Goal: Task Accomplishment & Management: Complete application form

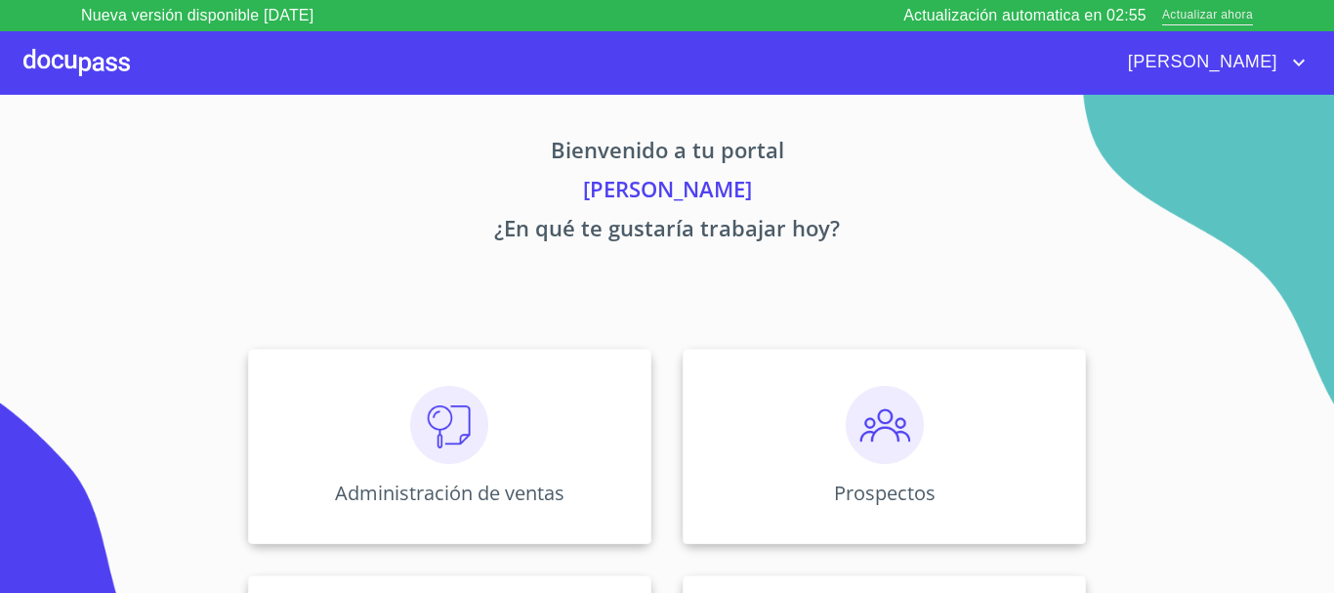
click at [1187, 21] on span "Actualizar ahora" at bounding box center [1207, 16] width 91 height 21
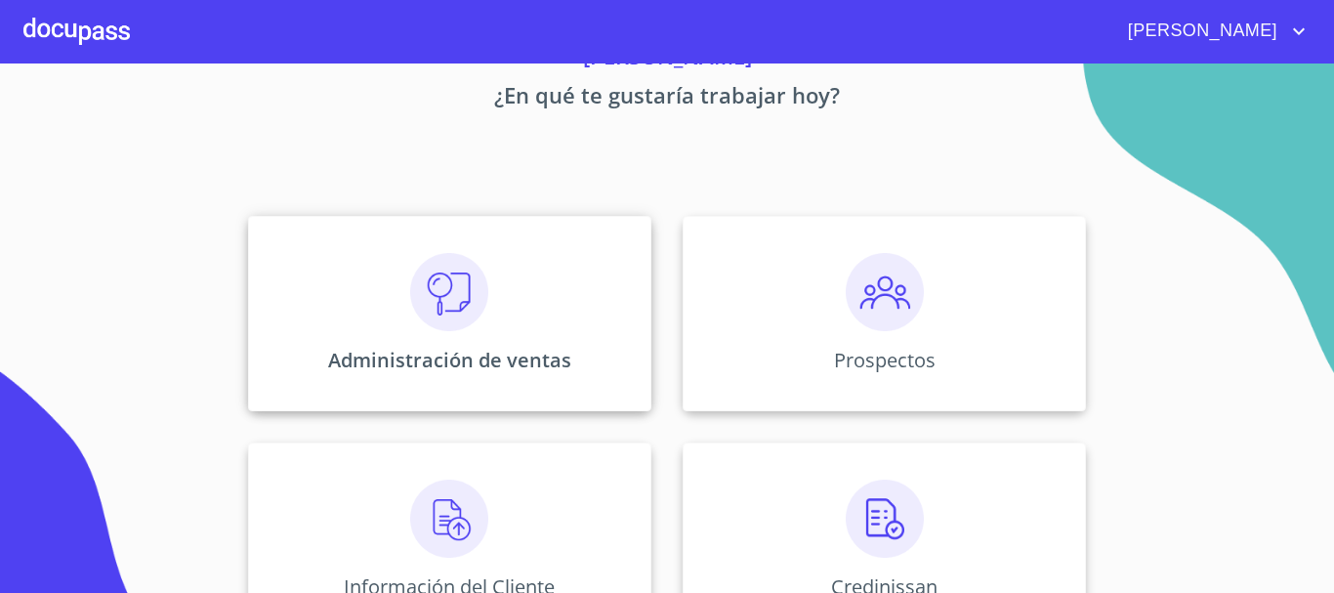
scroll to position [195, 0]
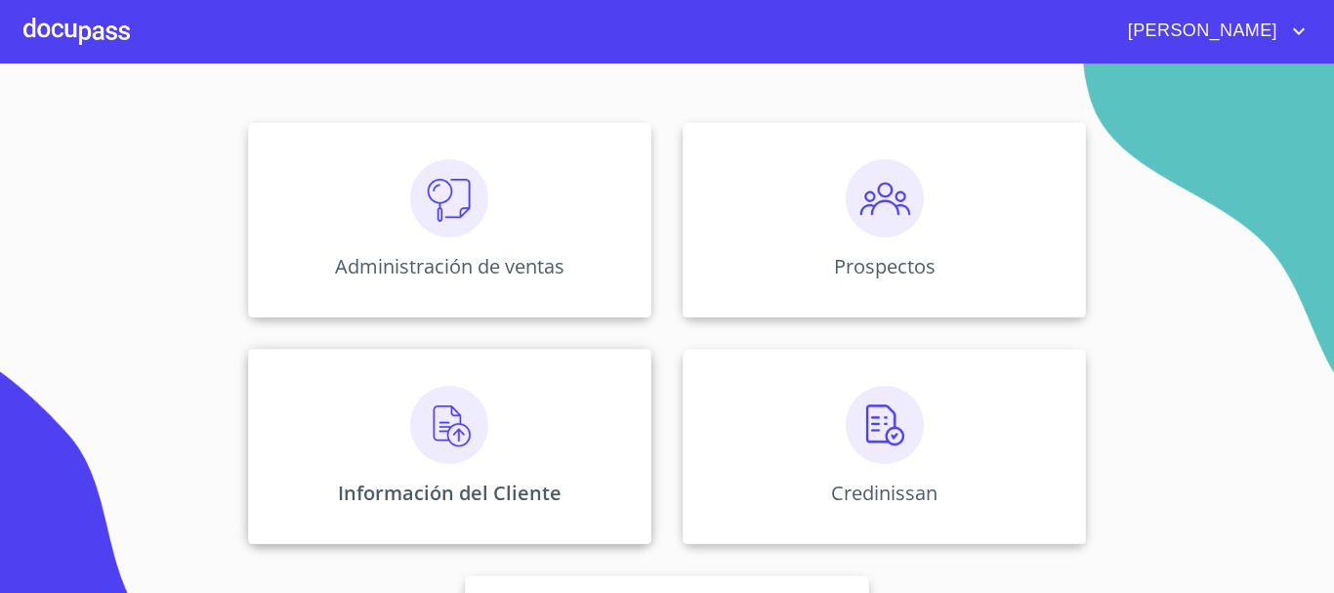
click at [462, 450] on img at bounding box center [449, 425] width 78 height 78
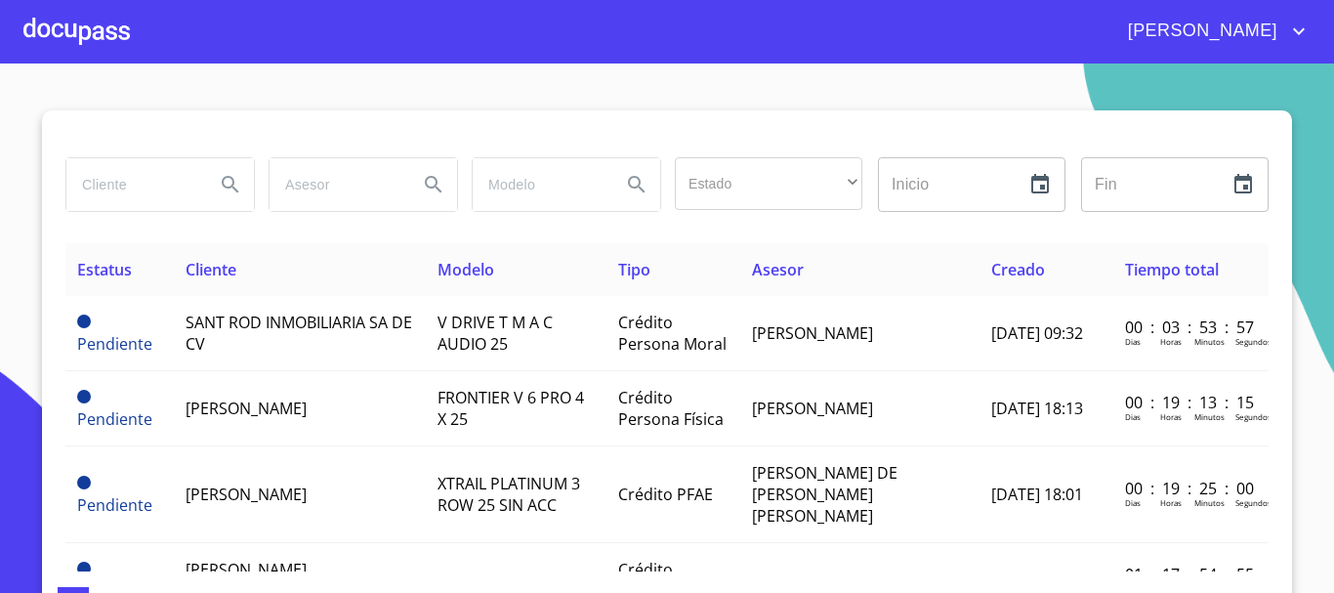
click at [149, 187] on input "search" at bounding box center [132, 184] width 133 height 53
type input "TA DE"
click at [219, 178] on icon "Search" at bounding box center [230, 184] width 23 height 23
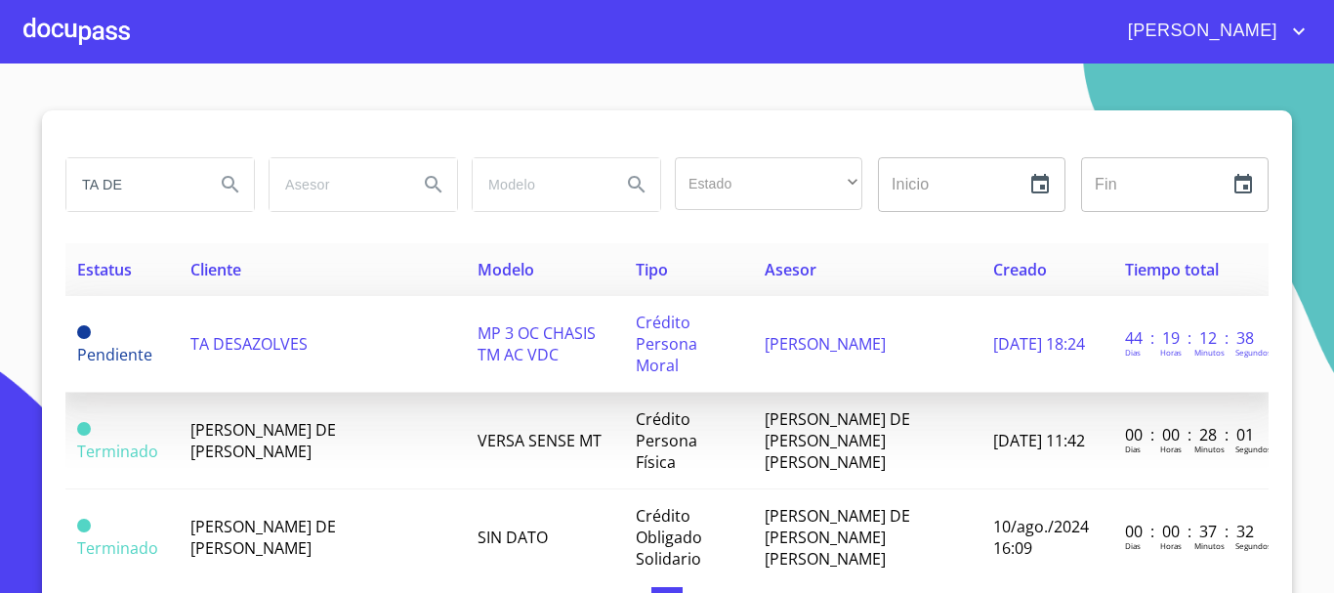
click at [472, 334] on td "MP 3 OC CHASIS TM AC VDC" at bounding box center [545, 344] width 158 height 97
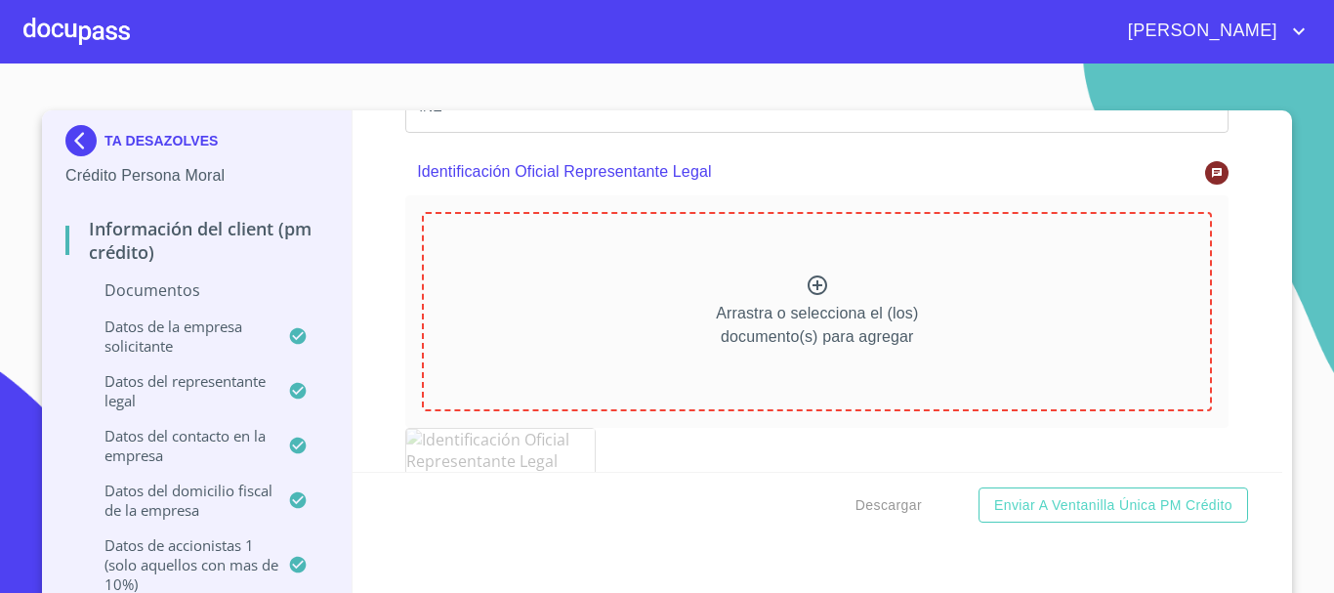
click at [808, 281] on icon at bounding box center [818, 285] width 20 height 20
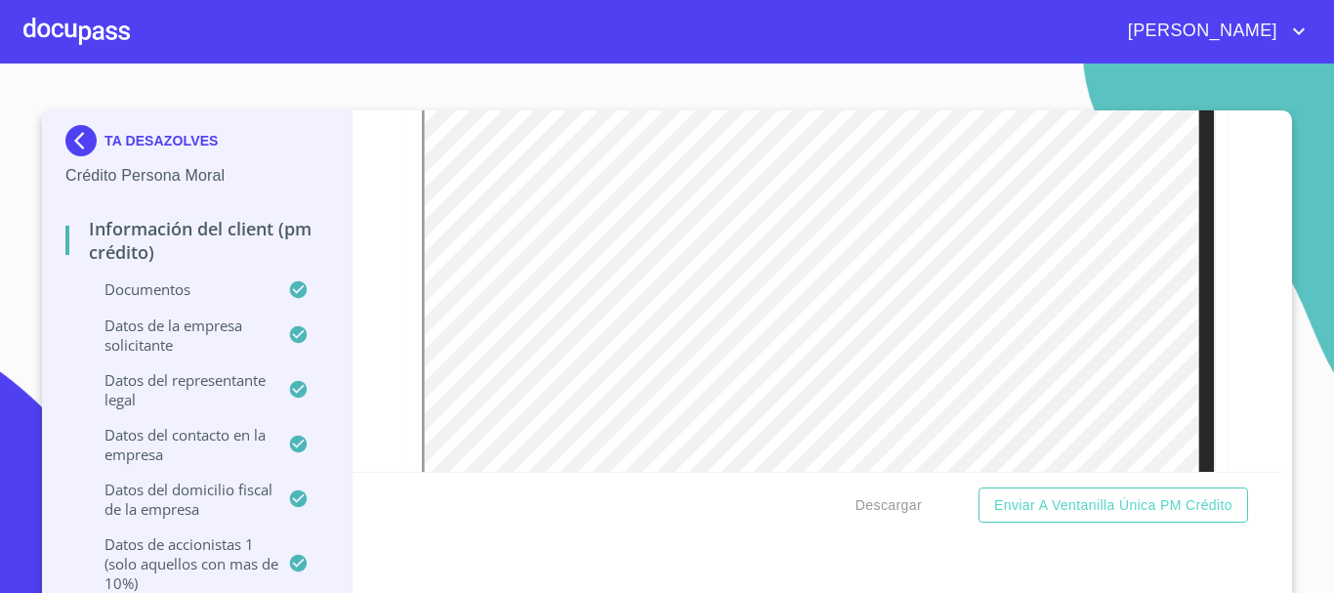
scroll to position [4014, 0]
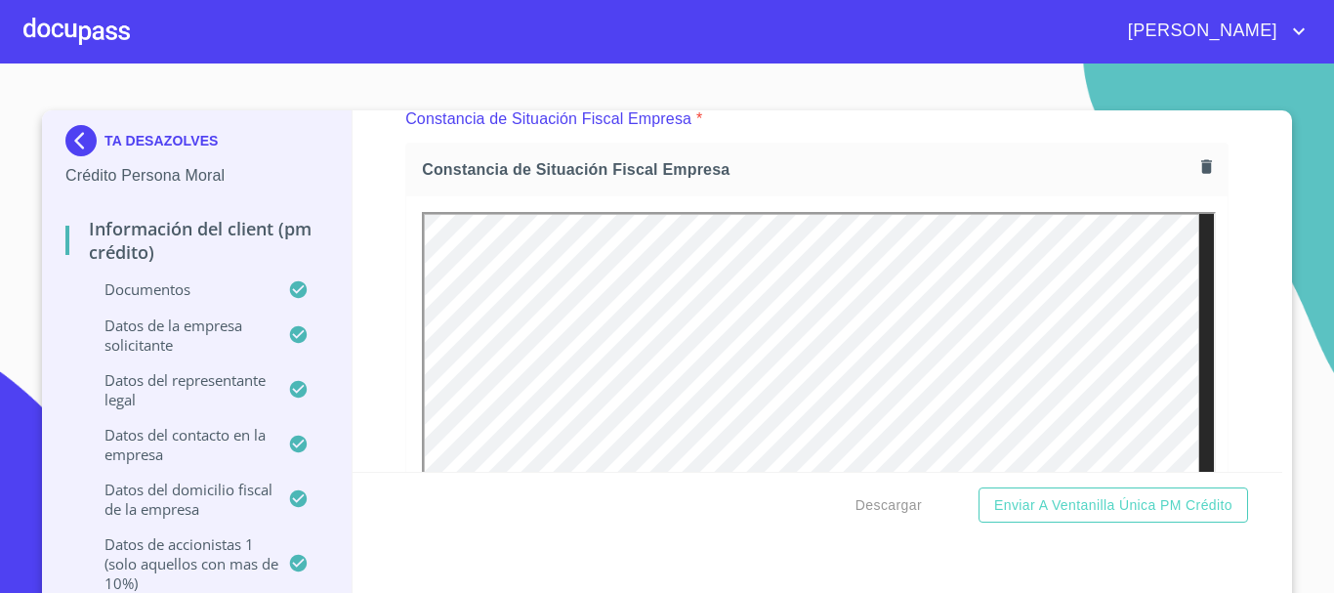
click at [1201, 167] on icon "button" at bounding box center [1206, 167] width 11 height 14
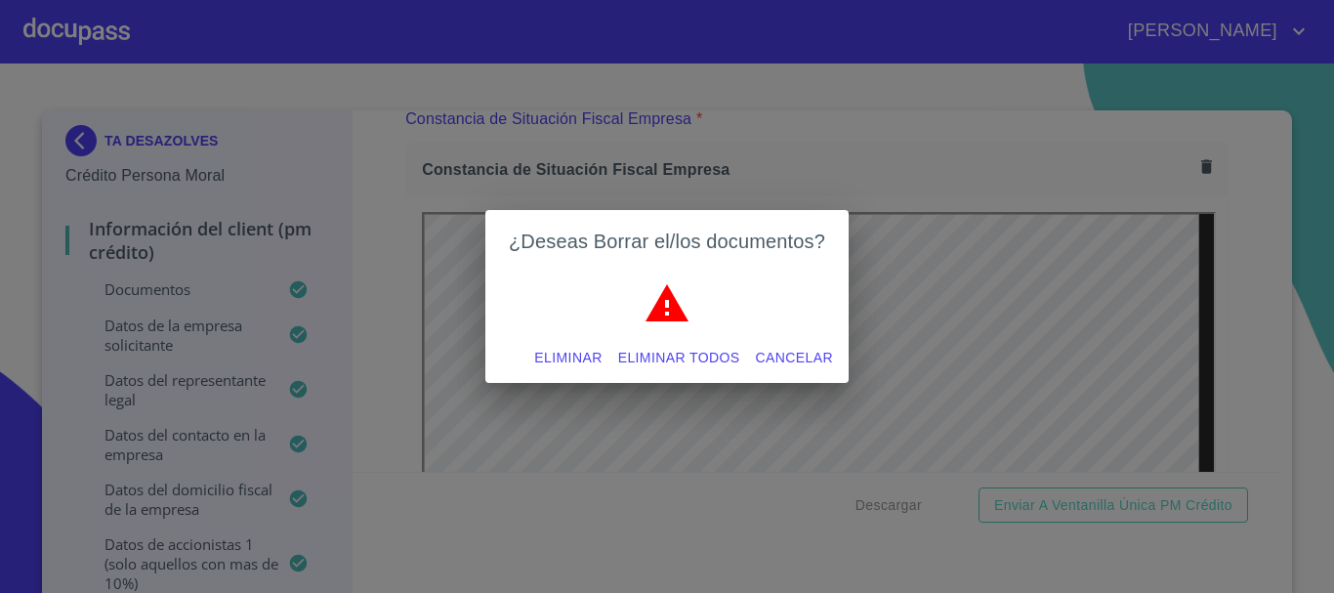
click at [601, 354] on span "Eliminar" at bounding box center [567, 358] width 67 height 24
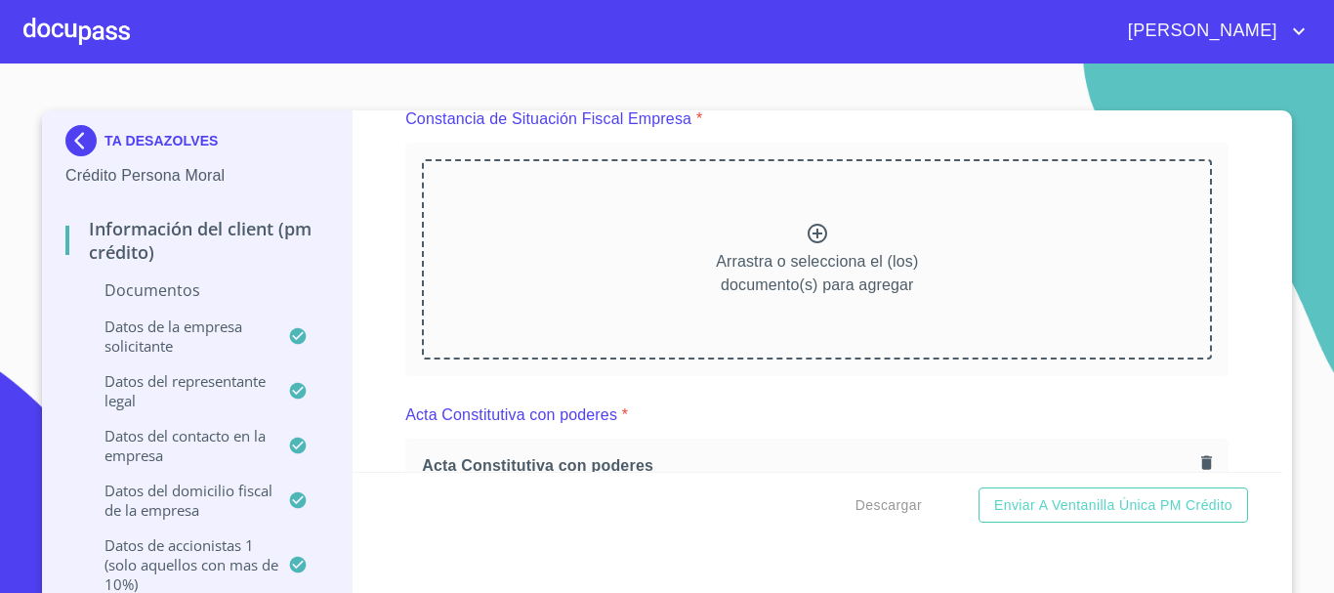
click at [808, 232] on icon at bounding box center [818, 234] width 20 height 20
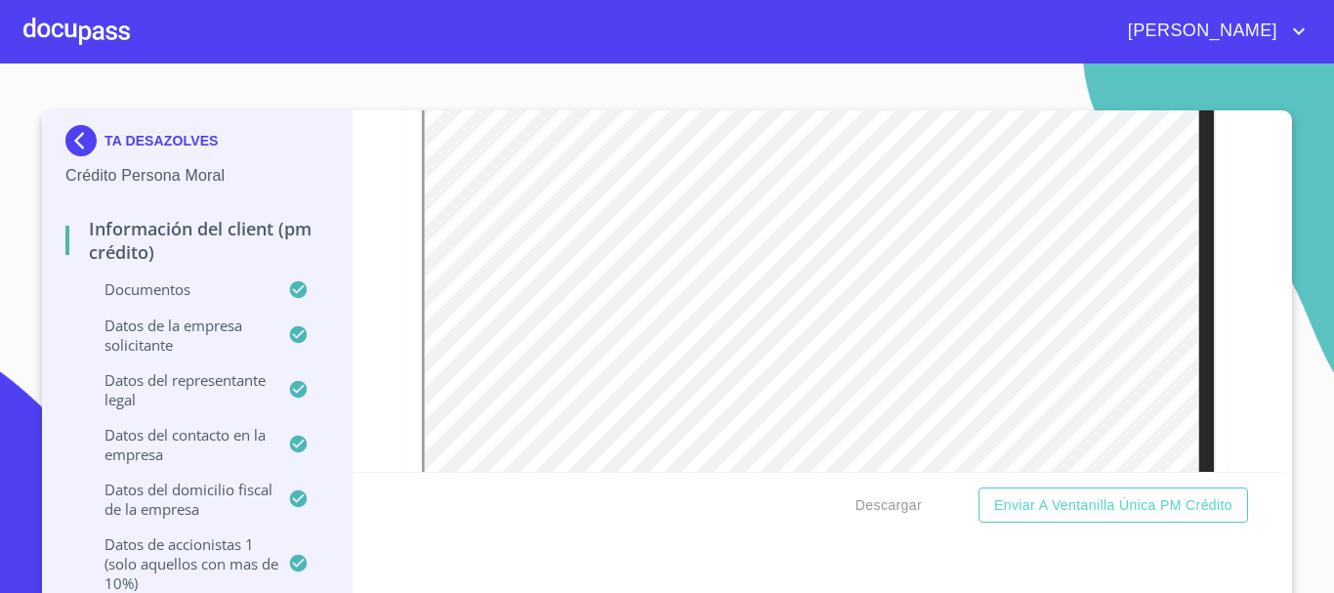
scroll to position [6553, 0]
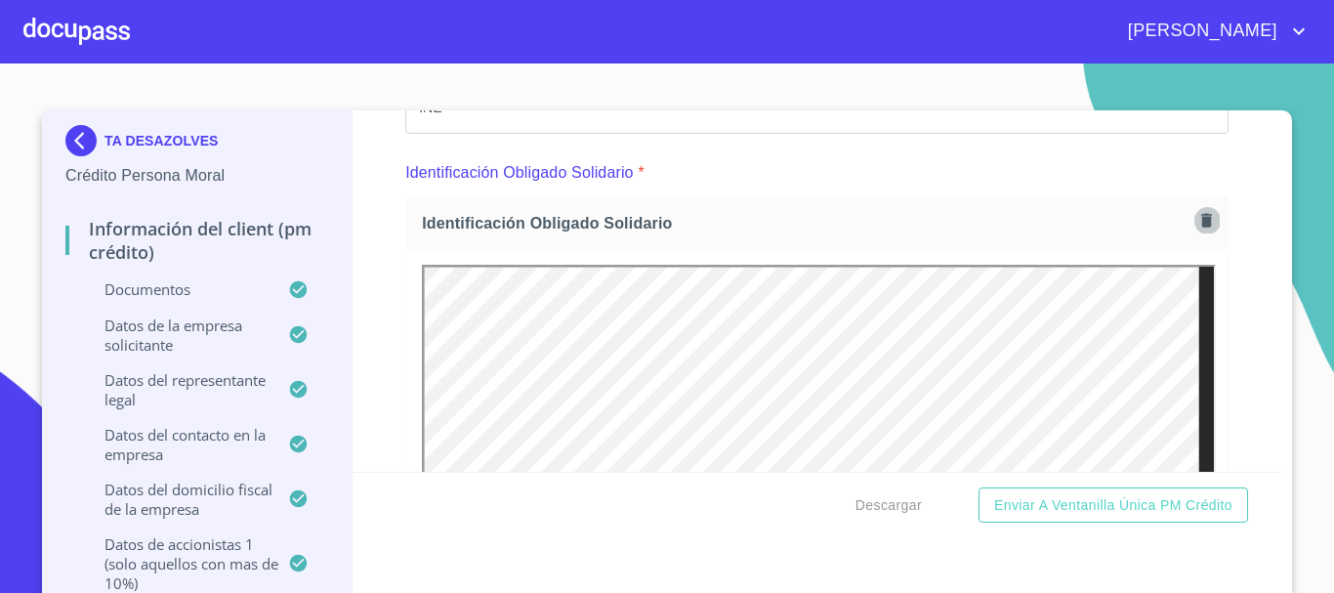
click at [1201, 224] on icon "button" at bounding box center [1206, 220] width 11 height 14
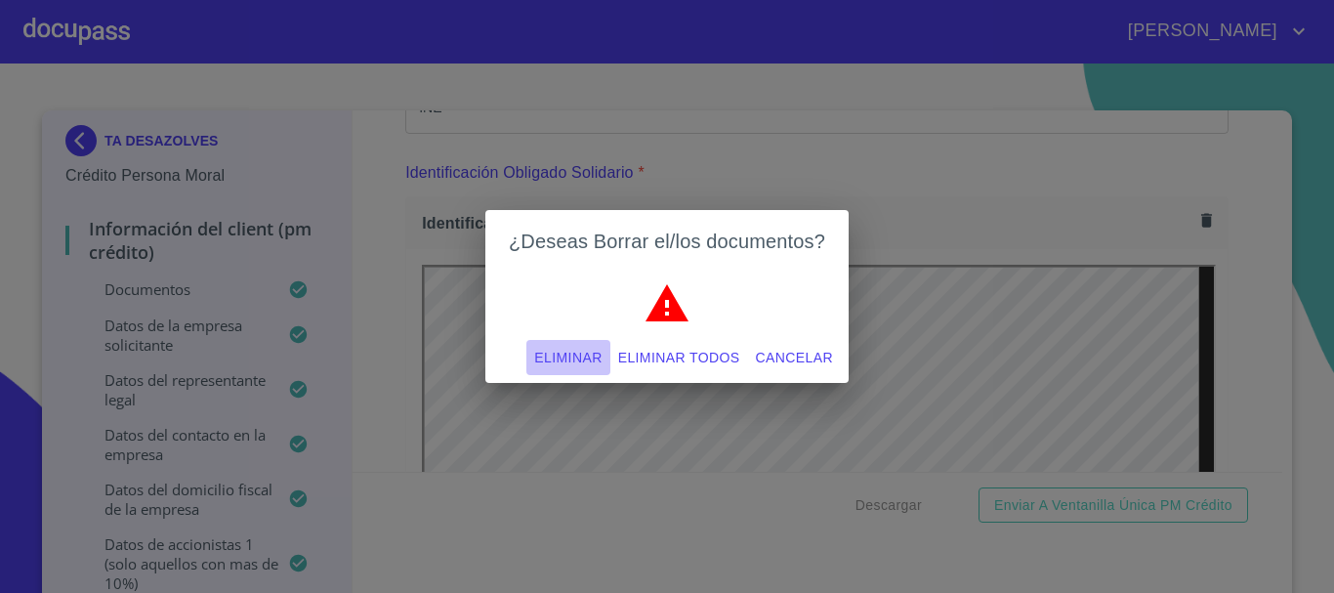
click at [540, 347] on span "Eliminar" at bounding box center [567, 358] width 67 height 24
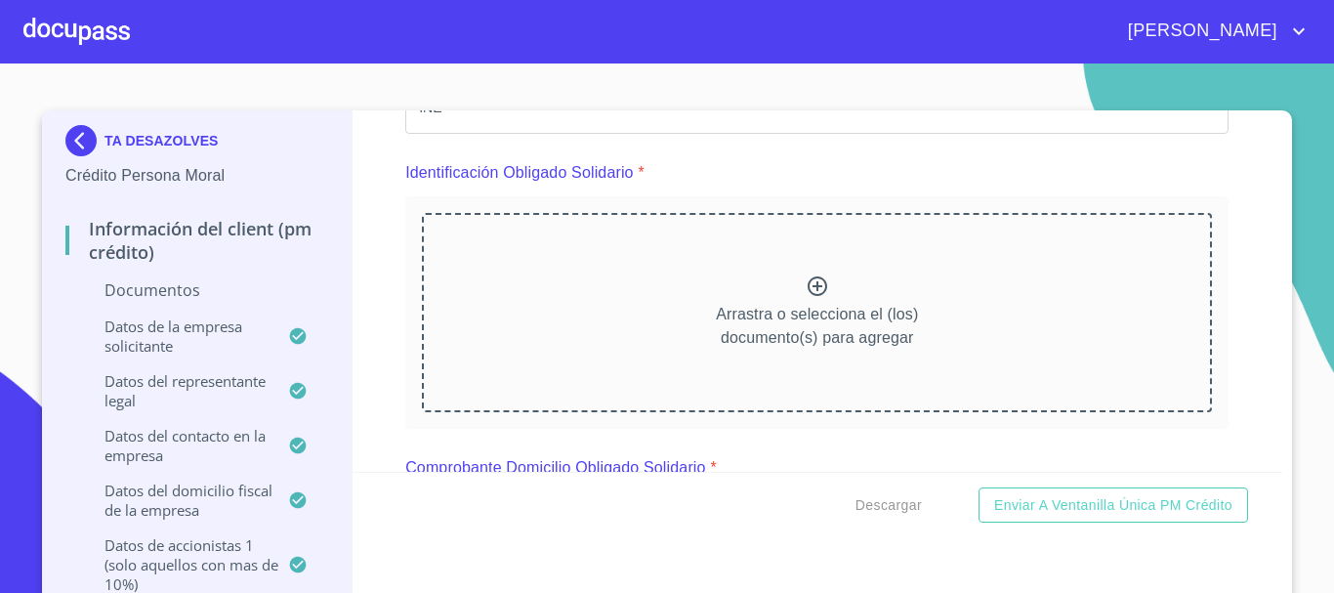
click at [808, 285] on icon at bounding box center [817, 285] width 23 height 23
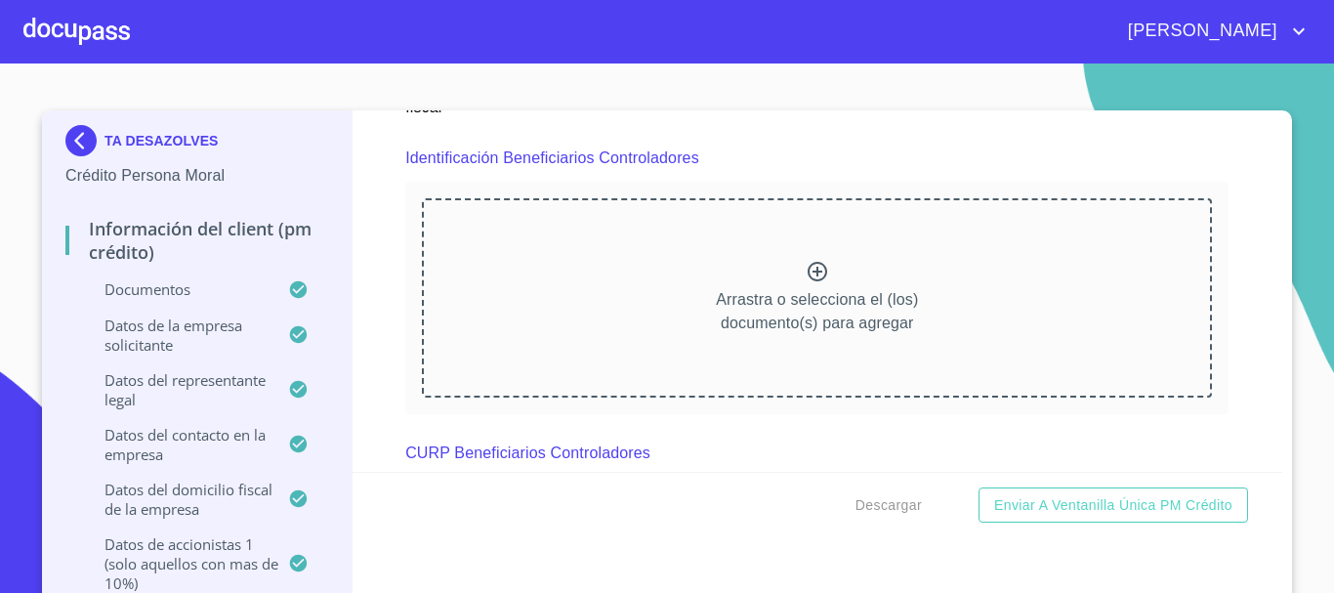
scroll to position [10752, 0]
click at [806, 271] on icon at bounding box center [817, 270] width 23 height 23
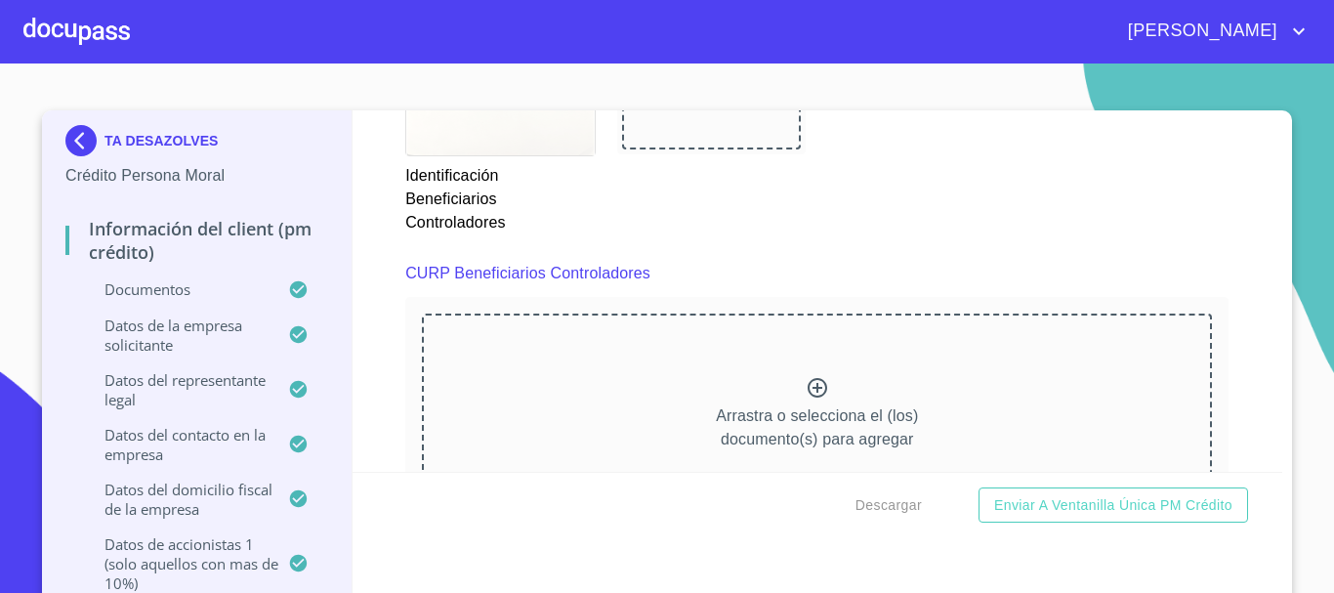
scroll to position [11533, 0]
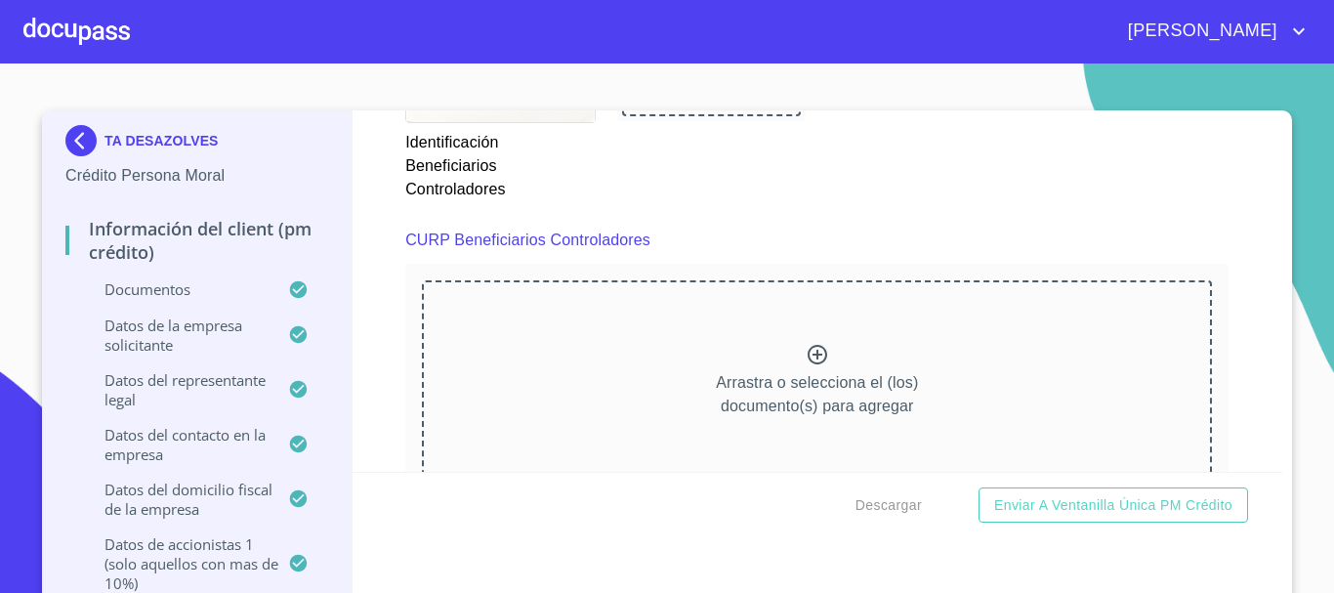
click at [806, 358] on icon at bounding box center [817, 354] width 23 height 23
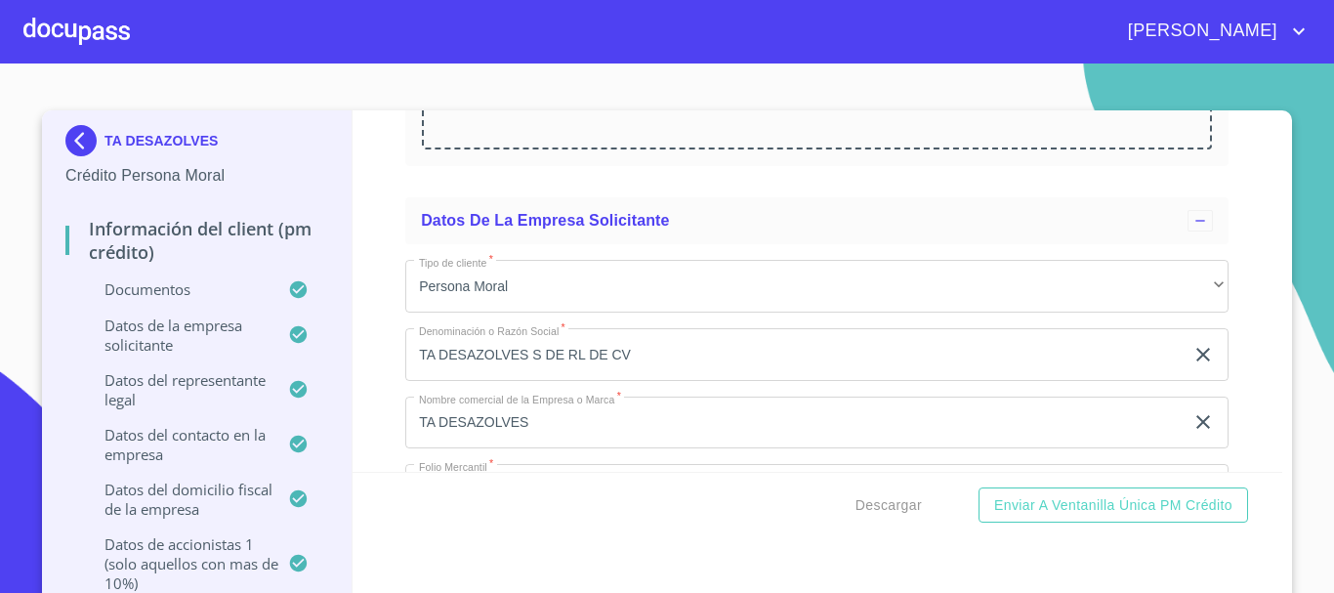
scroll to position [12412, 0]
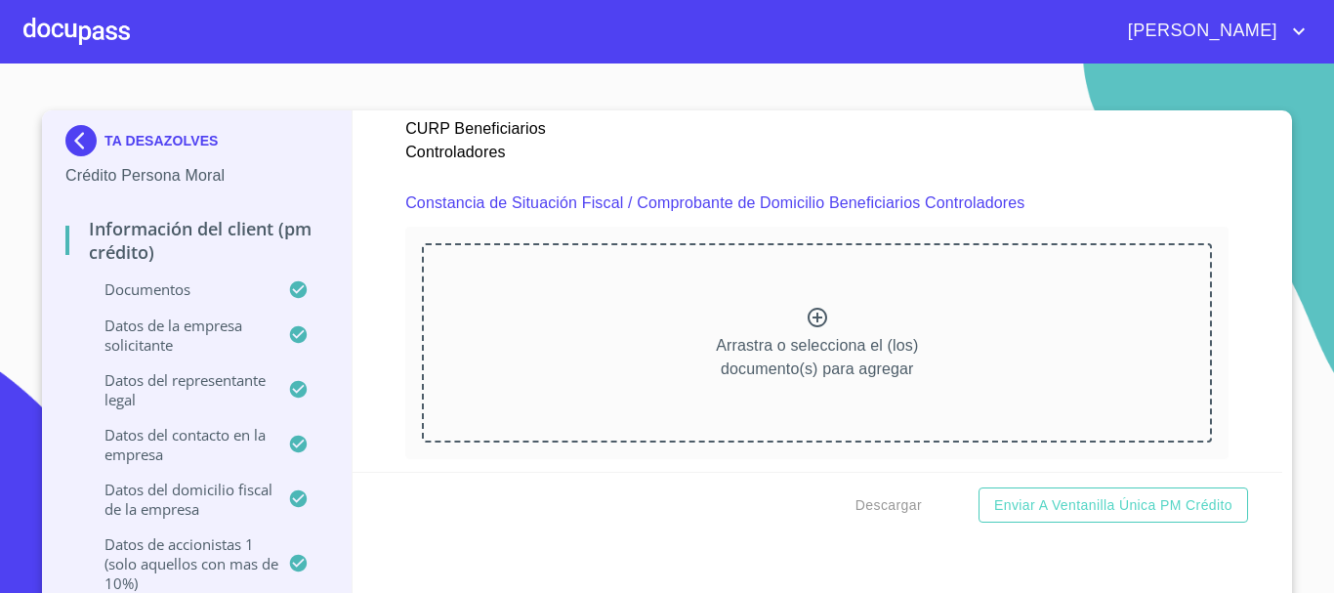
click at [777, 314] on div "Arrastra o selecciona el (los) documento(s) para agregar" at bounding box center [817, 342] width 790 height 199
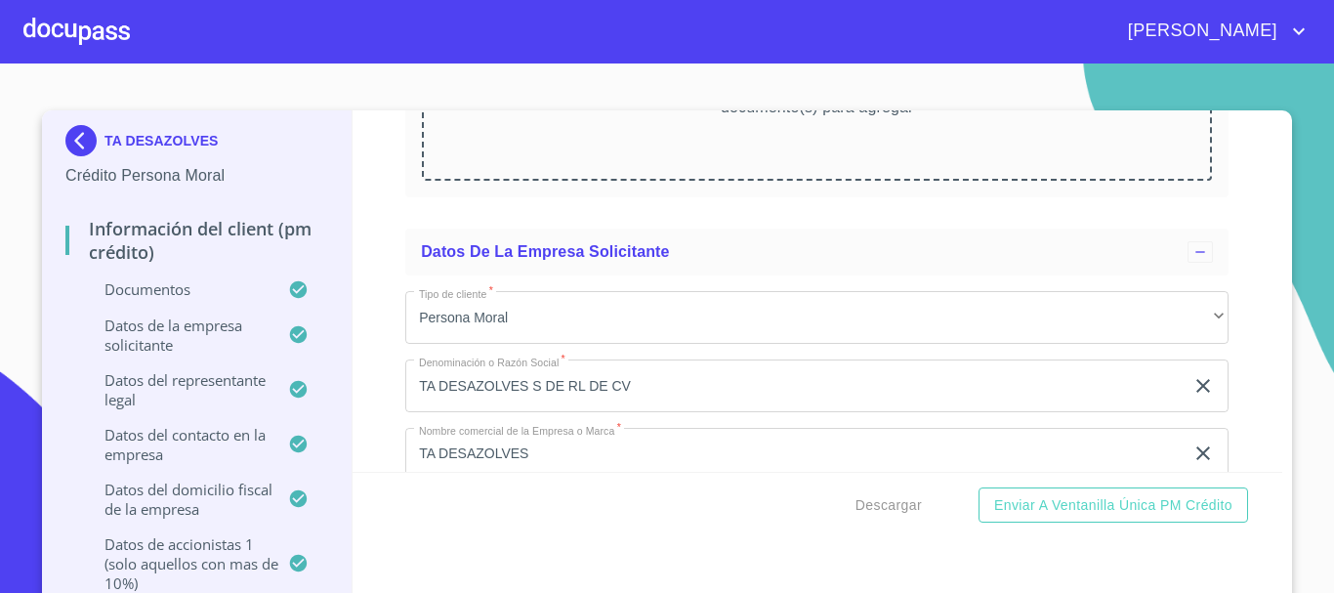
scroll to position [12478, 0]
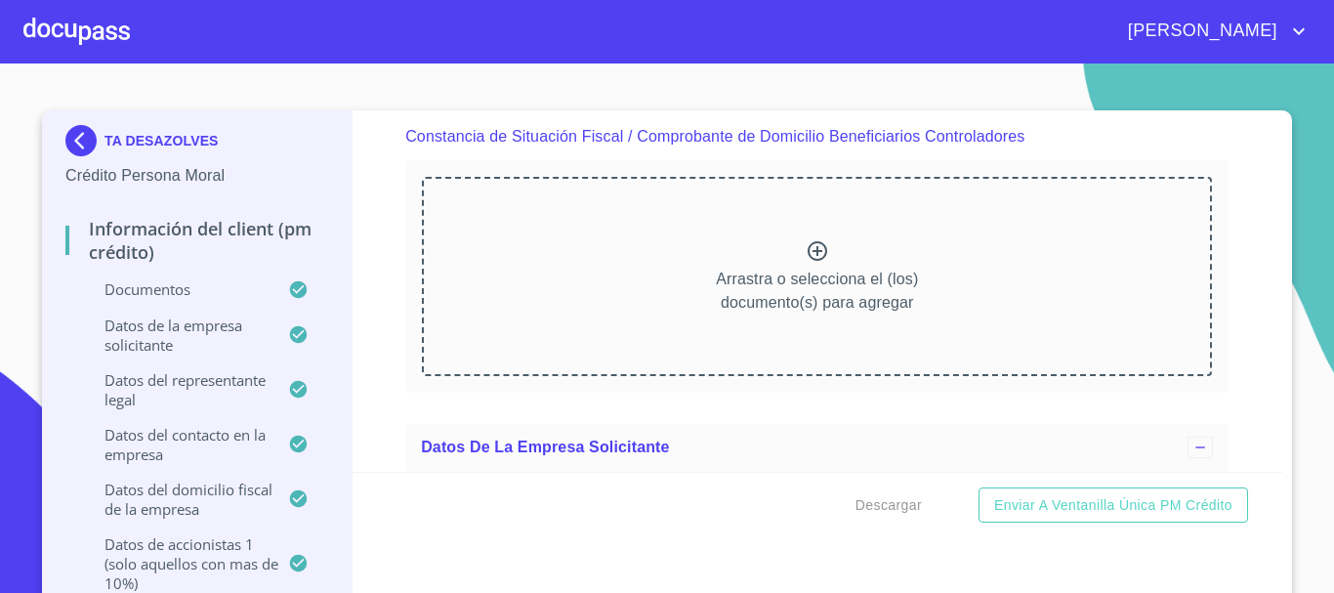
click at [808, 254] on icon at bounding box center [818, 251] width 20 height 20
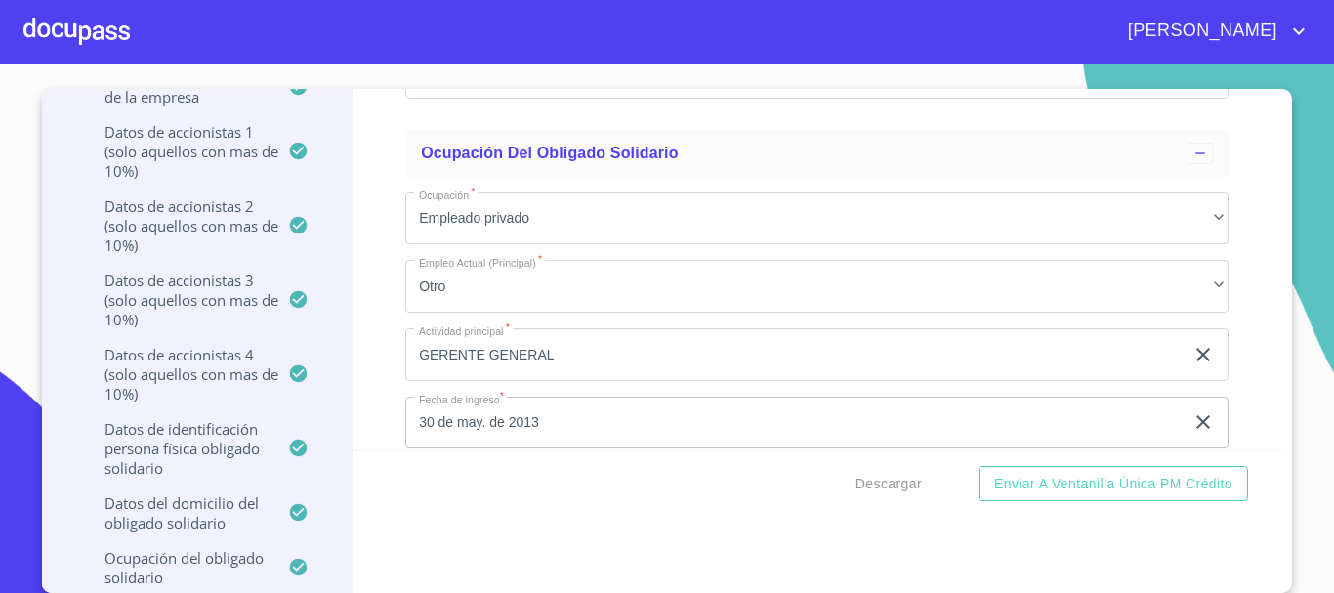
scroll to position [607, 0]
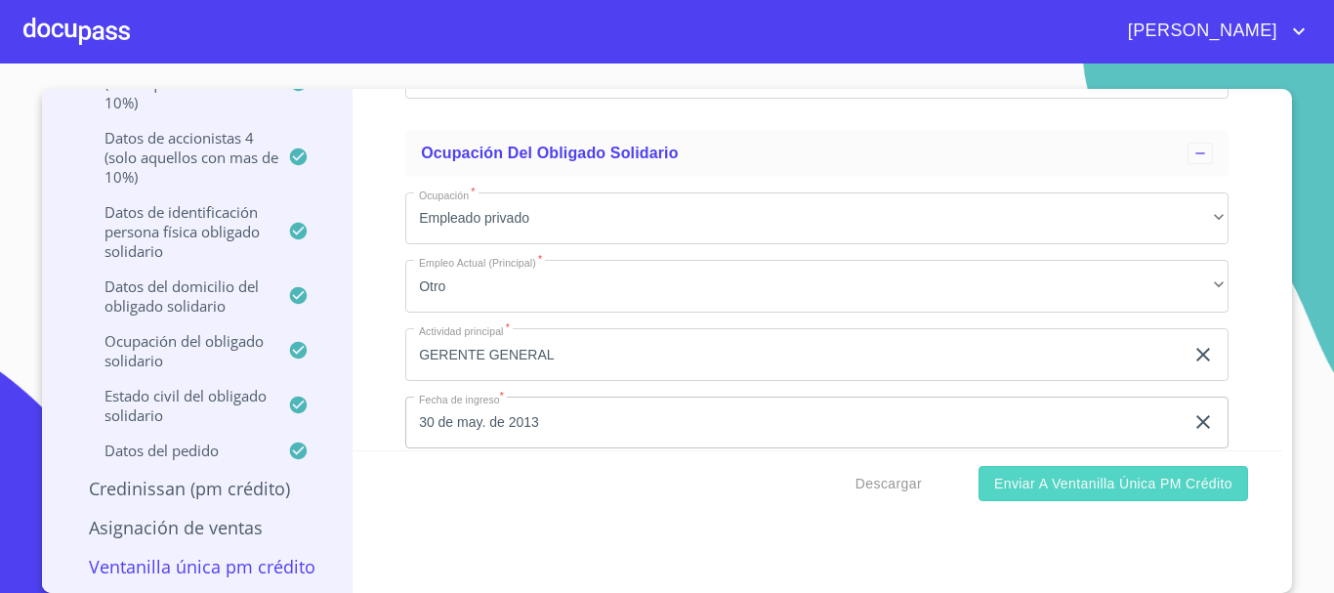
click at [1107, 484] on span "Enviar a Ventanilla única PM crédito" at bounding box center [1113, 484] width 238 height 24
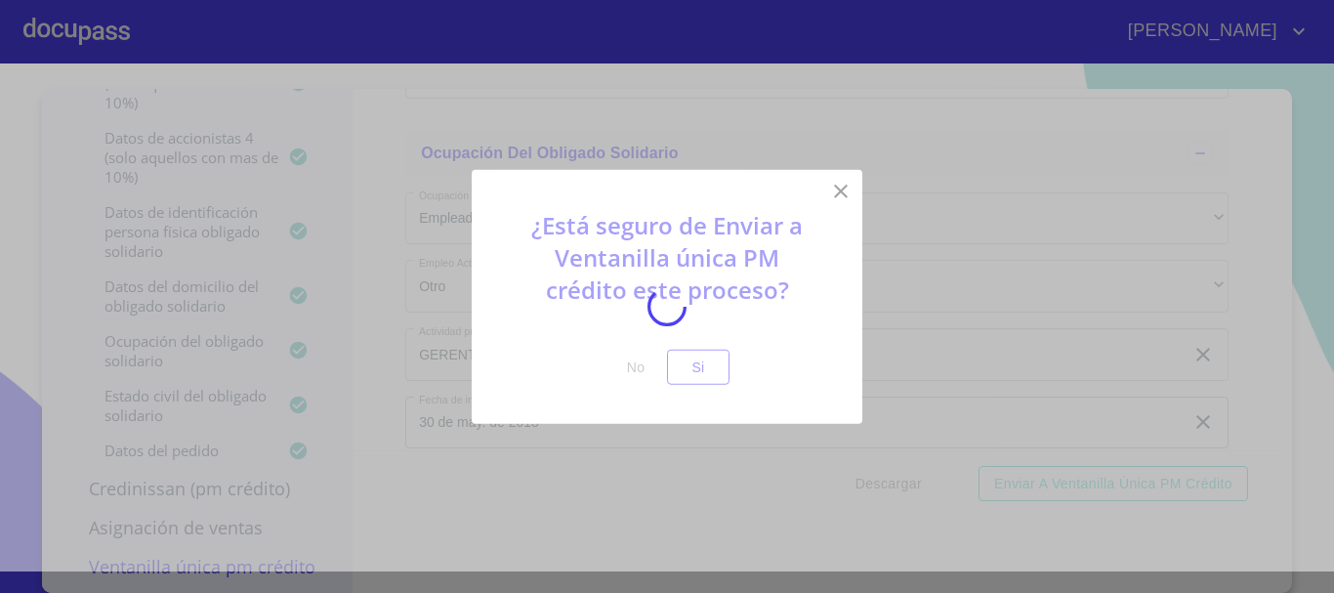
click at [710, 370] on div at bounding box center [667, 306] width 1334 height 529
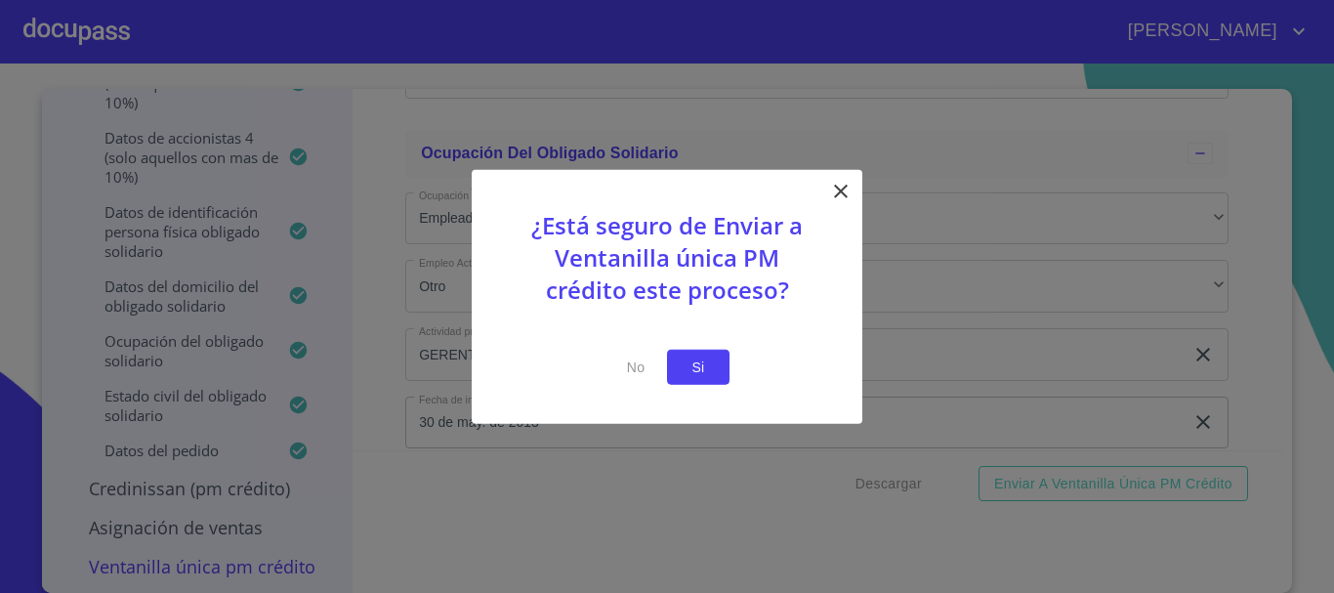
click at [711, 368] on span "Si" at bounding box center [698, 366] width 31 height 24
